Goal: Transaction & Acquisition: Purchase product/service

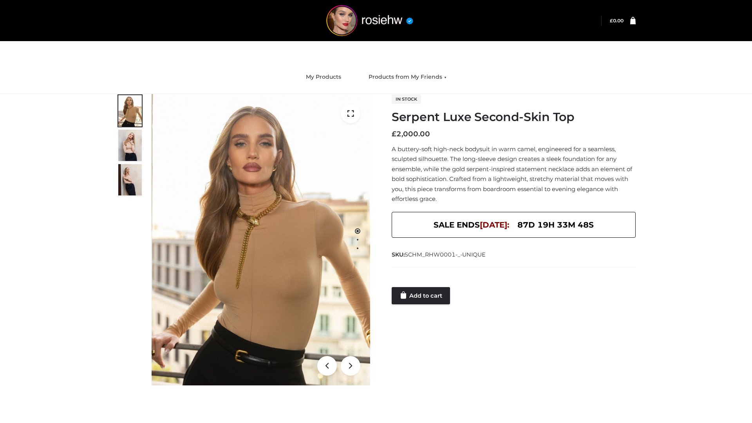
click at [422, 296] on link "Add to cart" at bounding box center [421, 295] width 58 height 17
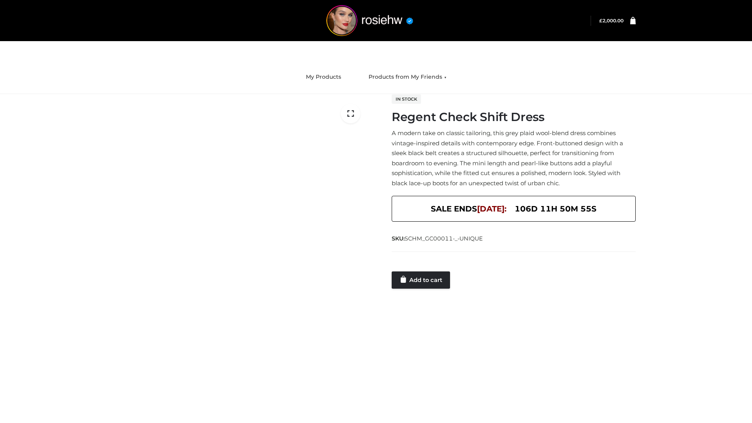
click at [422, 280] on link "Add to cart" at bounding box center [421, 280] width 58 height 17
